Goal: Task Accomplishment & Management: Complete application form

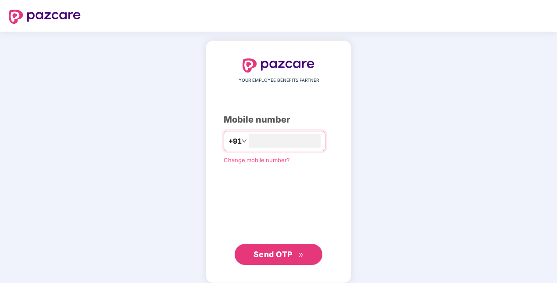
type input "**********"
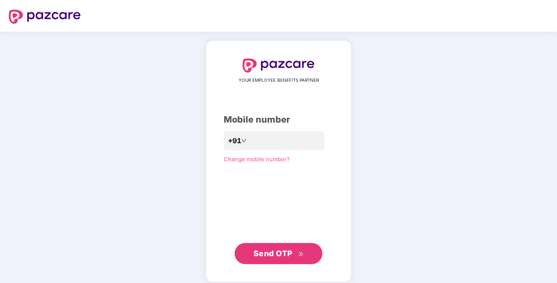
click at [274, 256] on span "Send OTP" at bounding box center [273, 252] width 39 height 9
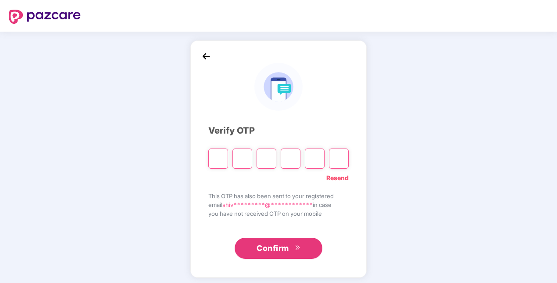
type input "*"
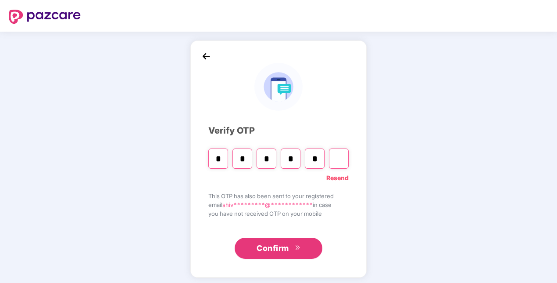
type input "*"
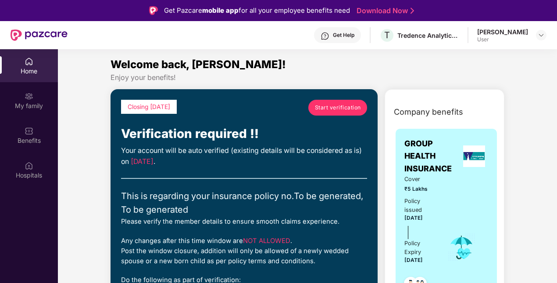
click at [335, 108] on span "Start verification" at bounding box center [338, 107] width 46 height 8
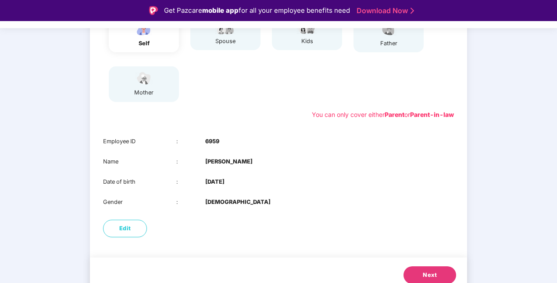
scroll to position [136, 0]
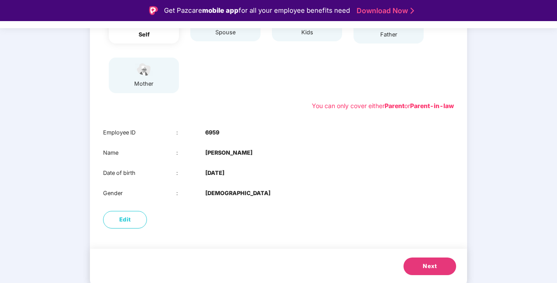
click at [438, 266] on button "Next" at bounding box center [430, 266] width 53 height 18
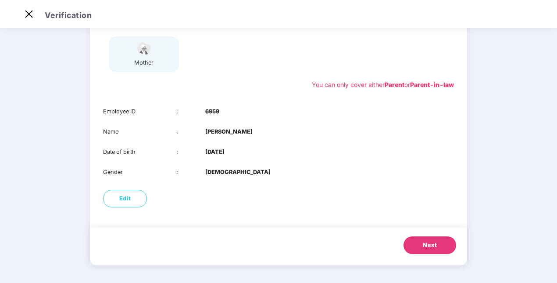
scroll to position [116, 0]
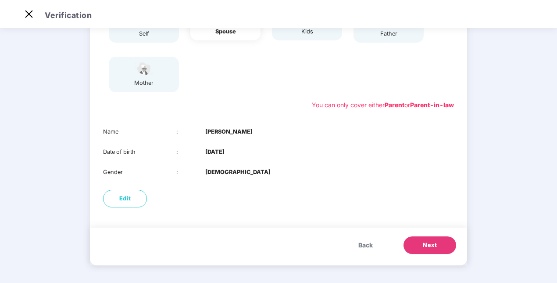
click at [440, 240] on button "Next" at bounding box center [430, 245] width 53 height 18
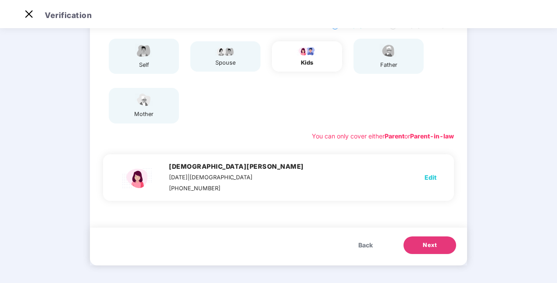
scroll to position [85, 0]
click at [435, 243] on span "Next" at bounding box center [430, 245] width 14 height 9
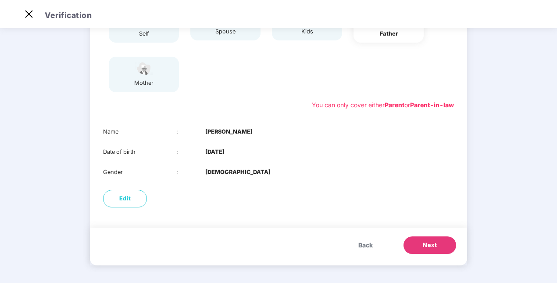
click at [435, 243] on span "Next" at bounding box center [430, 245] width 14 height 9
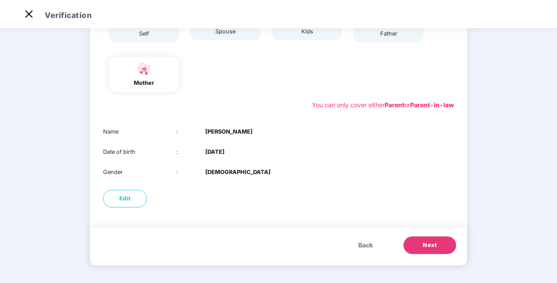
click at [435, 243] on span "Next" at bounding box center [430, 245] width 14 height 9
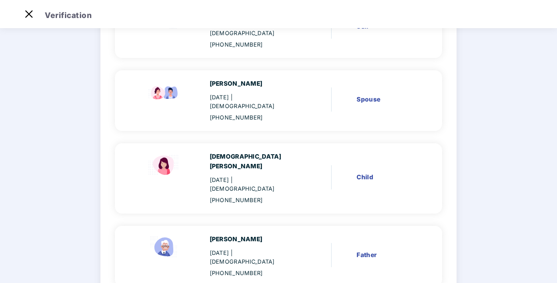
scroll to position [224, 0]
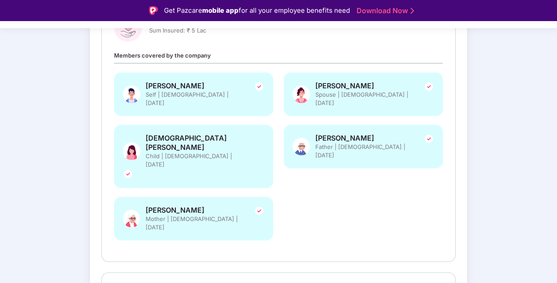
scroll to position [292, 0]
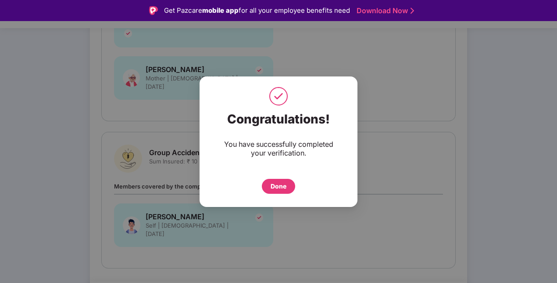
click at [280, 181] on div "Done" at bounding box center [279, 186] width 16 height 10
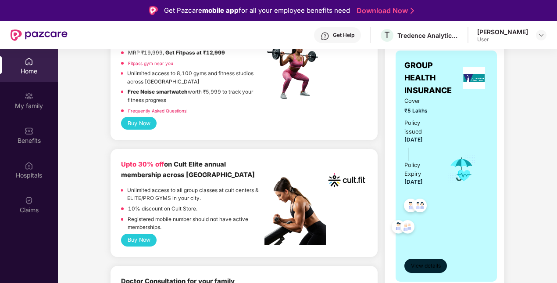
scroll to position [171, 0]
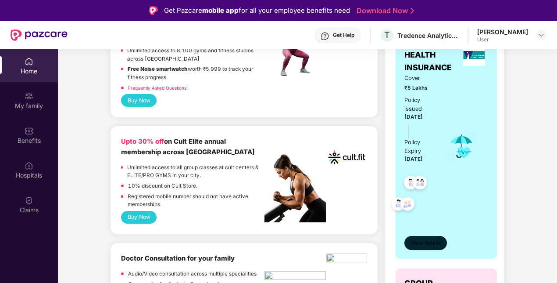
click at [427, 241] on span "View details" at bounding box center [426, 243] width 30 height 8
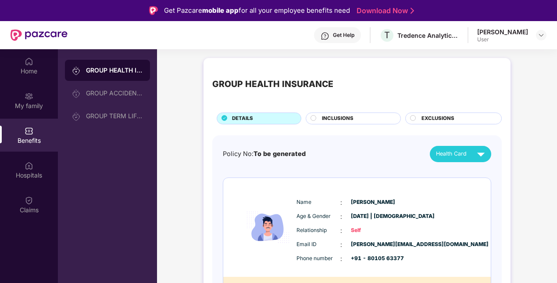
click at [334, 118] on span "INCLUSIONS" at bounding box center [338, 119] width 32 height 8
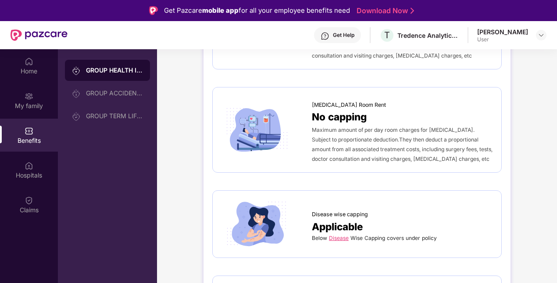
scroll to position [242, 0]
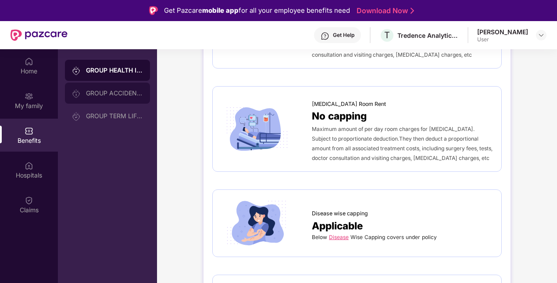
click at [107, 92] on div "GROUP ACCIDENTAL INSURANCE" at bounding box center [114, 93] width 57 height 7
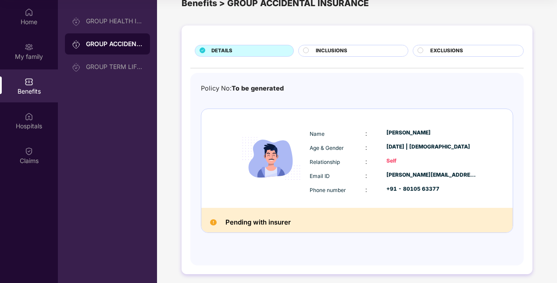
scroll to position [0, 0]
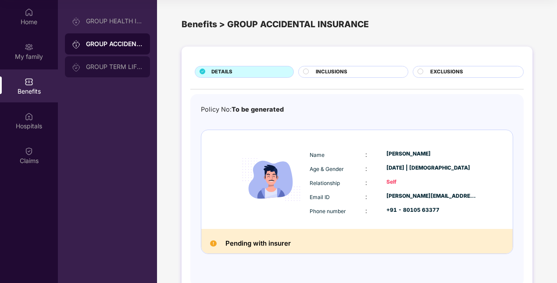
click at [112, 65] on div "GROUP TERM LIFE INSURANCE" at bounding box center [114, 66] width 57 height 7
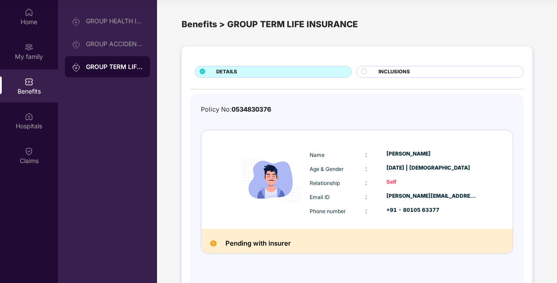
scroll to position [25, 0]
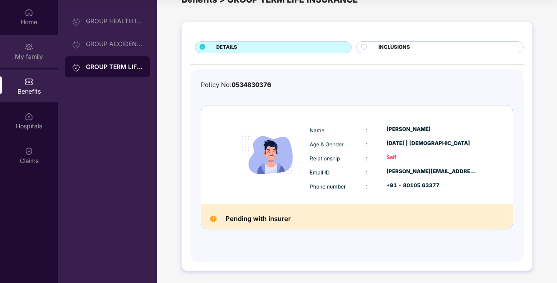
click at [30, 50] on img at bounding box center [29, 47] width 9 height 9
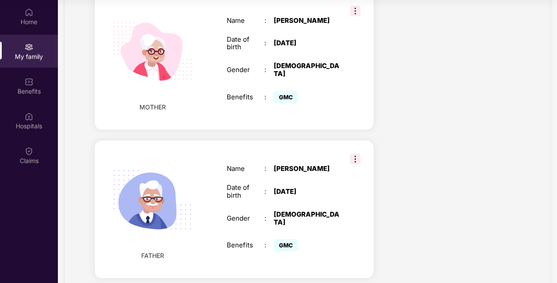
scroll to position [708, 0]
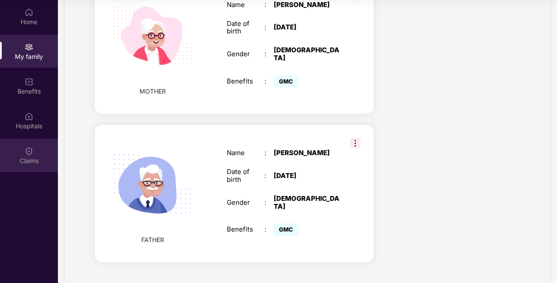
click at [31, 155] on div "Claims" at bounding box center [29, 155] width 58 height 33
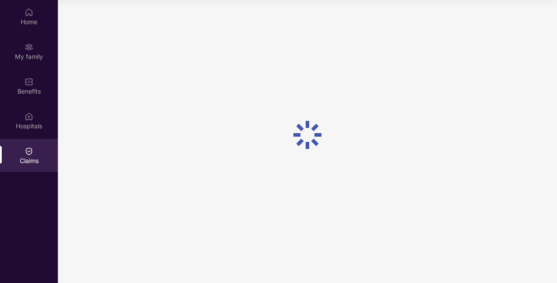
scroll to position [0, 0]
